Goal: Find specific page/section: Find specific page/section

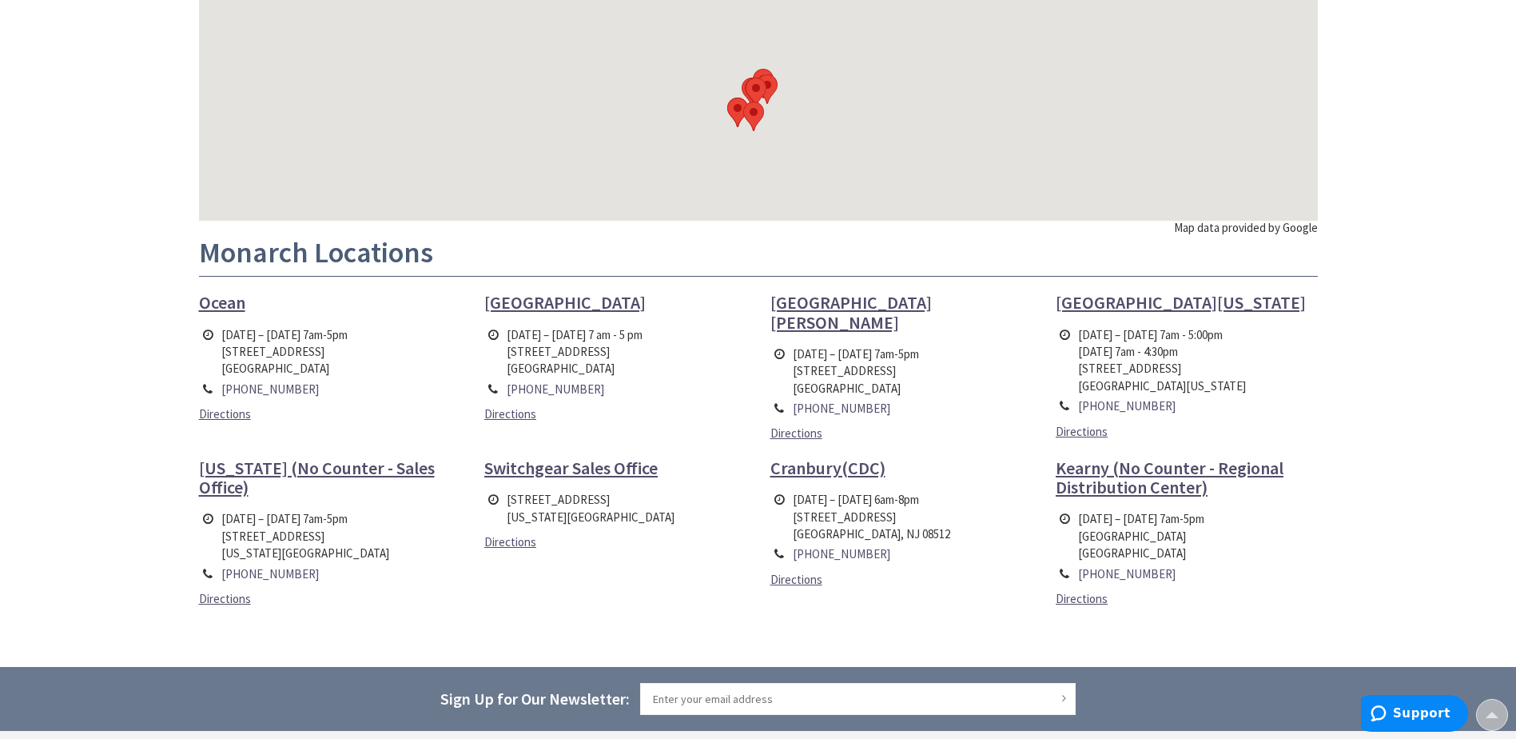
scroll to position [297, 0]
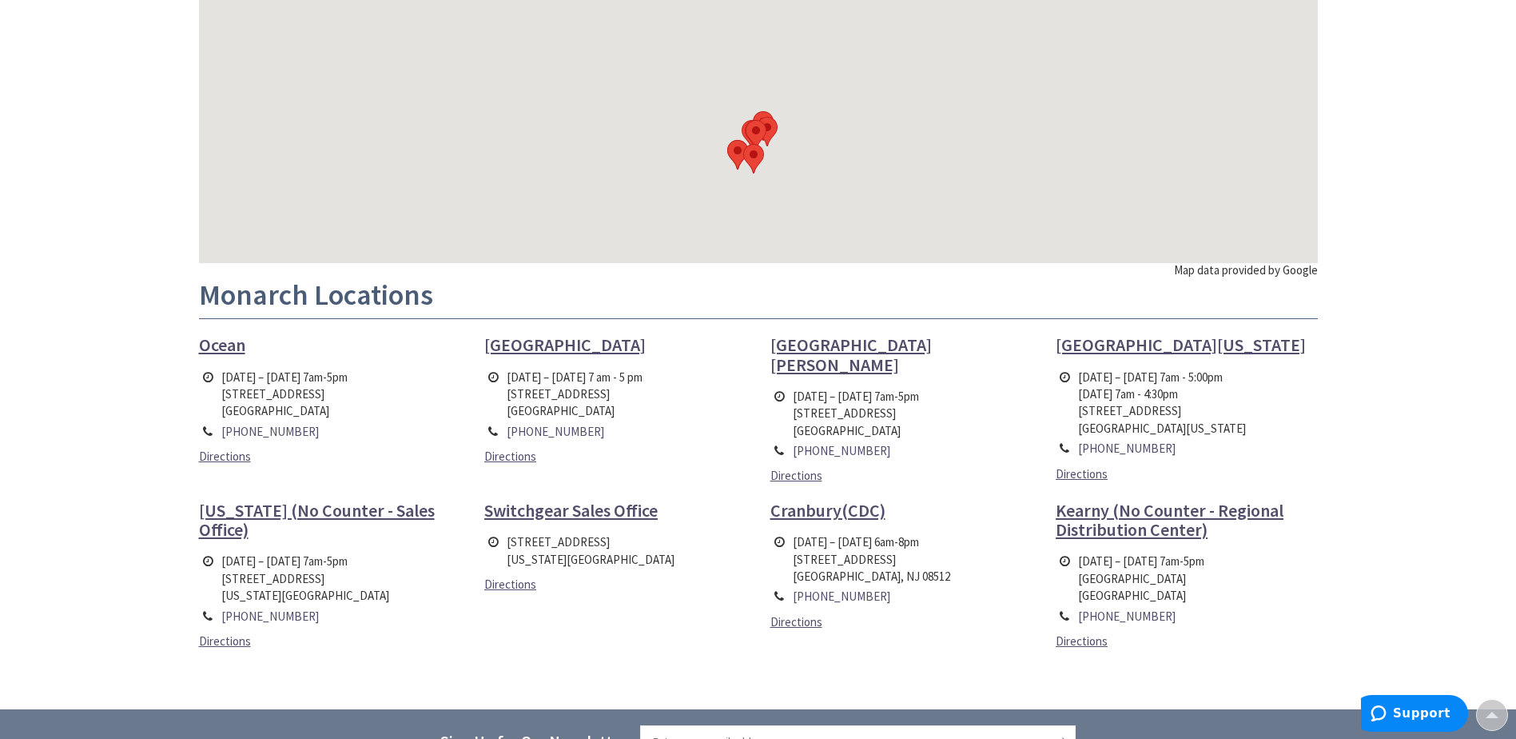
click at [845, 511] on span "Cranbury(CDC)" at bounding box center [828, 510] width 115 height 22
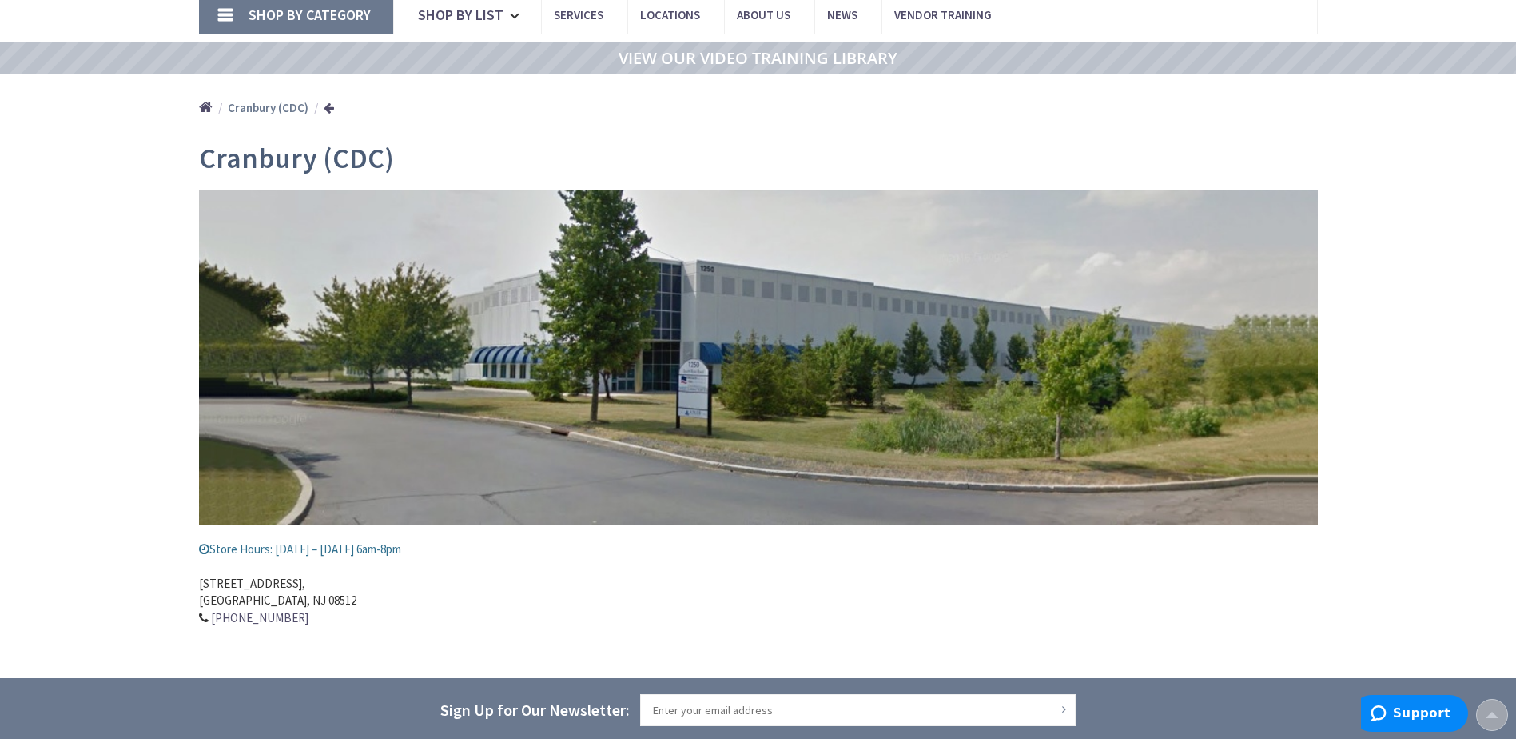
scroll to position [110, 0]
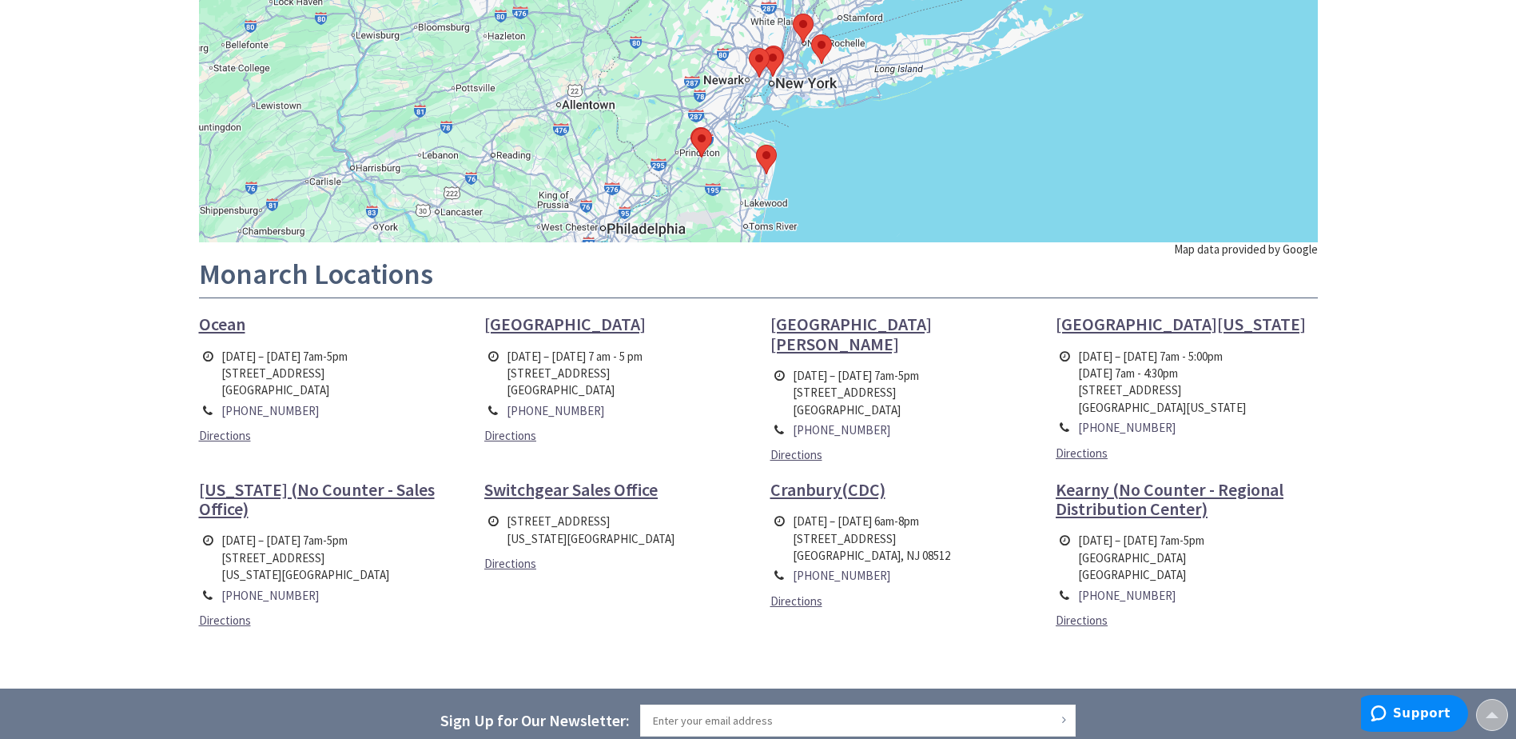
scroll to position [318, 0]
click at [801, 317] on span "[GEOGRAPHIC_DATA][PERSON_NAME]" at bounding box center [851, 333] width 161 height 42
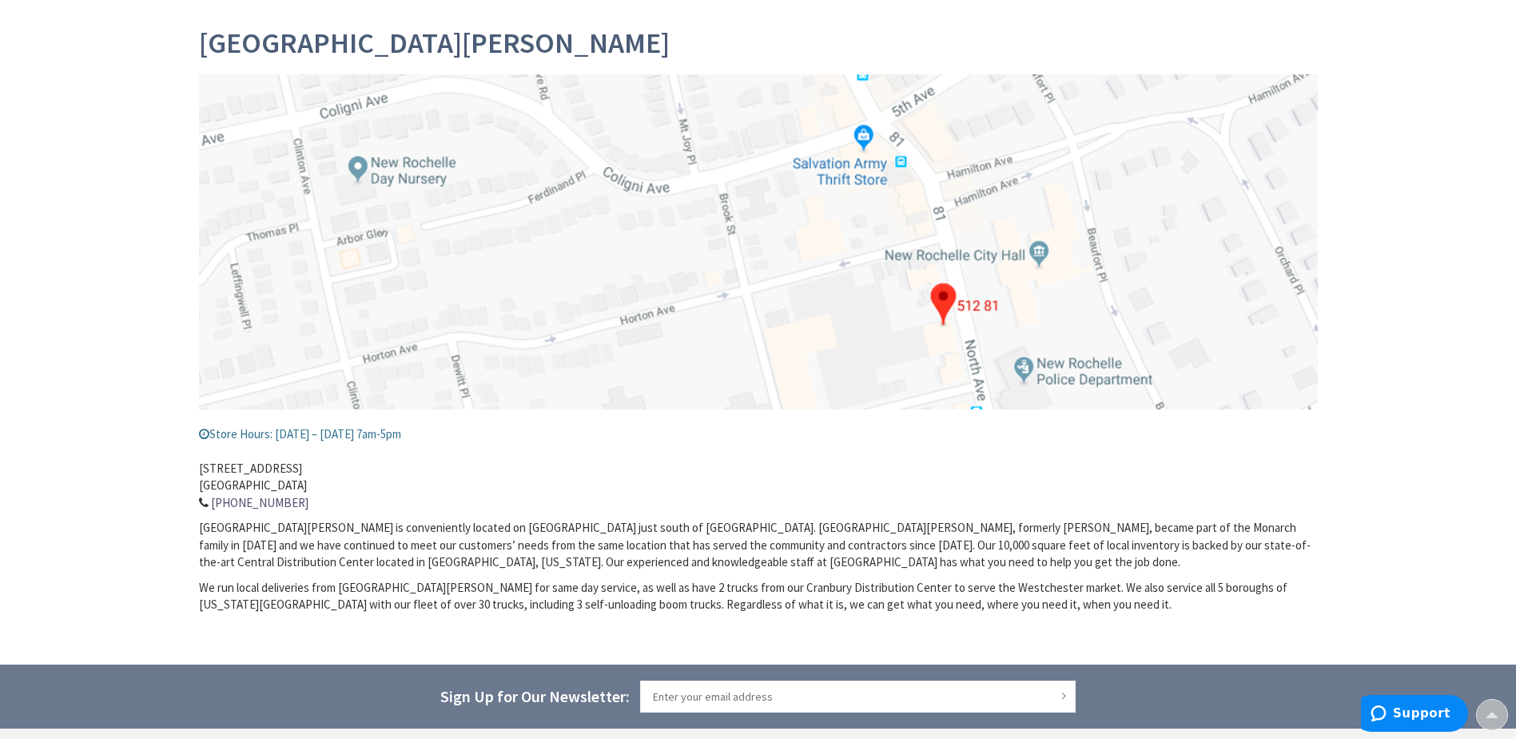
scroll to position [225, 0]
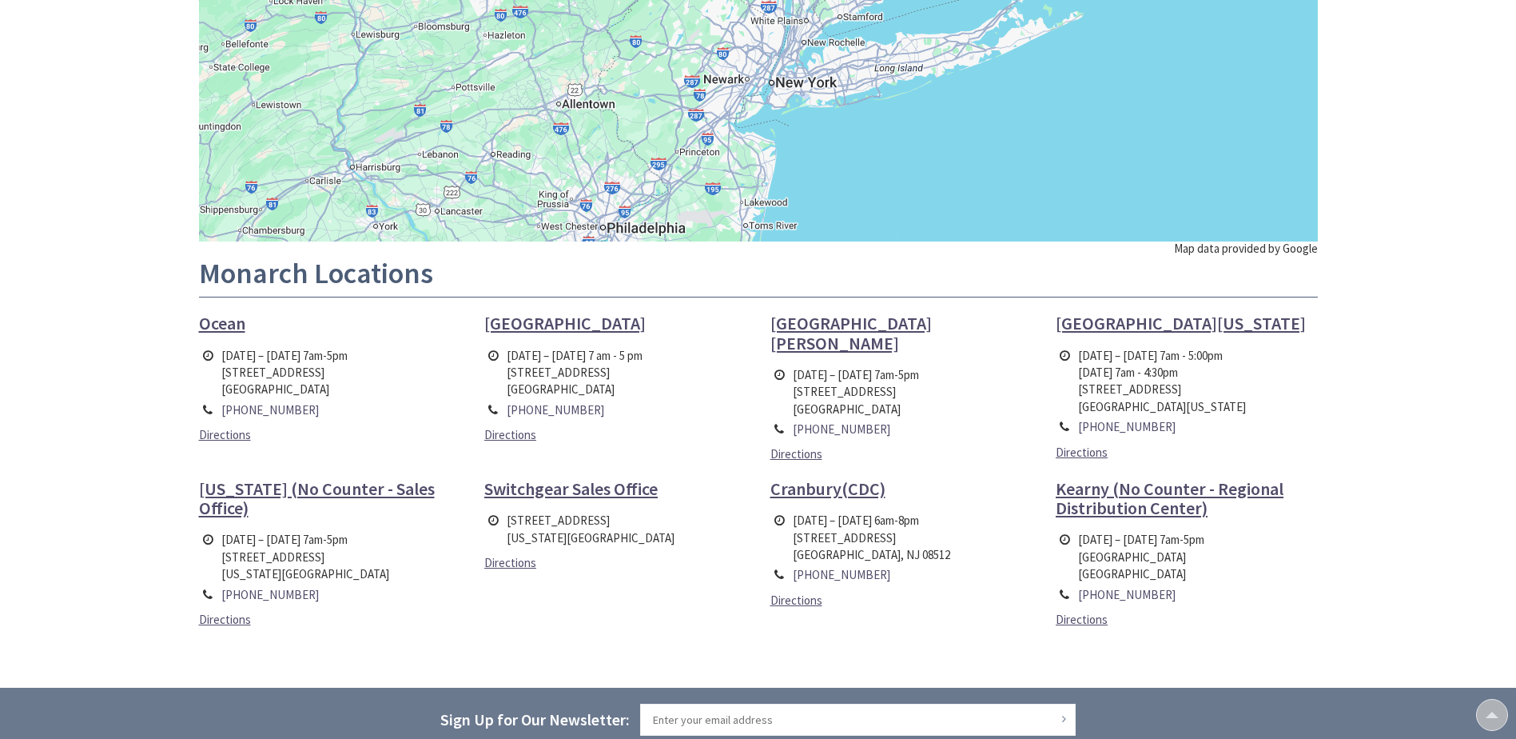
scroll to position [318, 0]
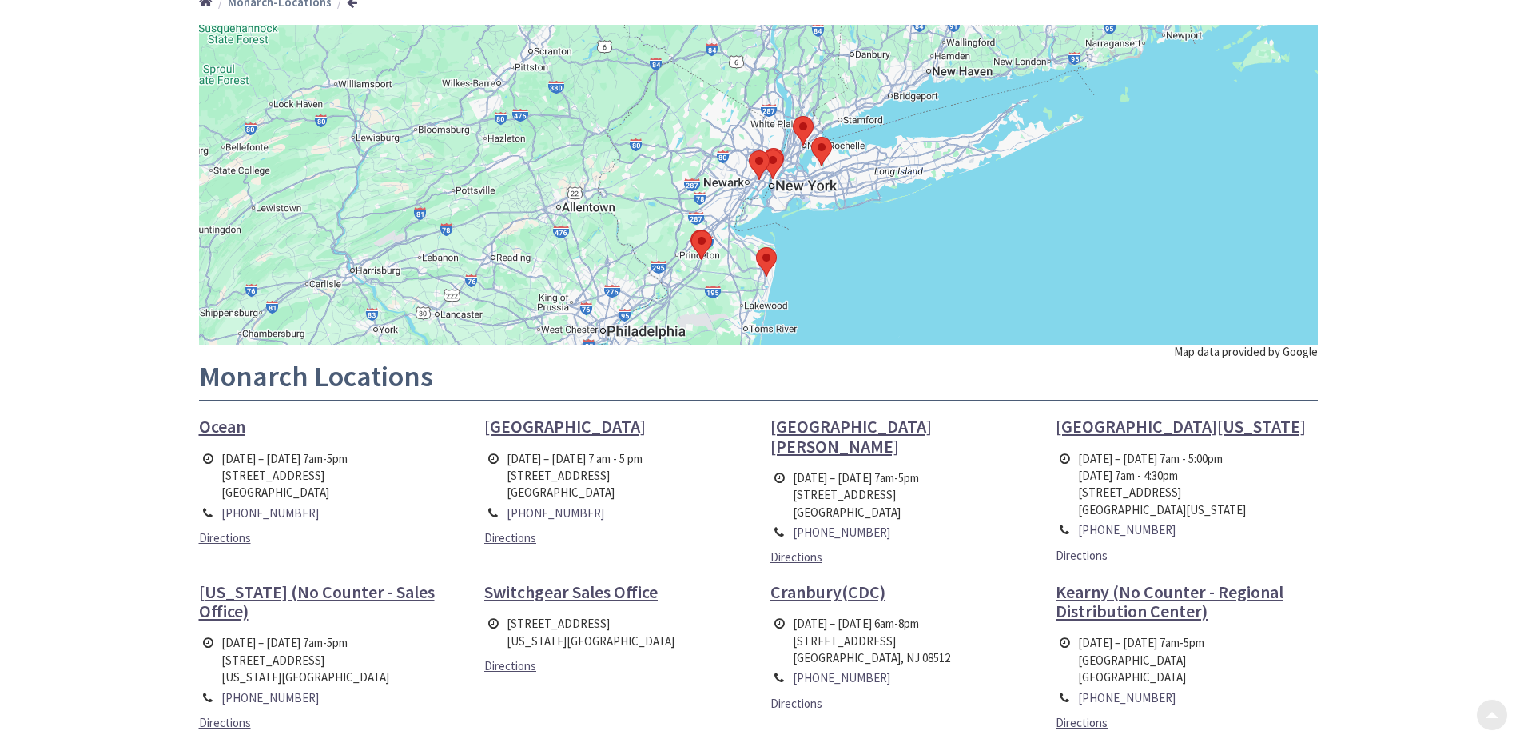
scroll to position [216, 0]
